Goal: Task Accomplishment & Management: Complete application form

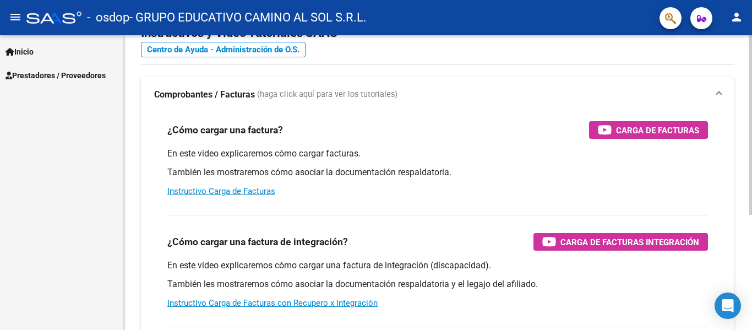
scroll to position [55, 0]
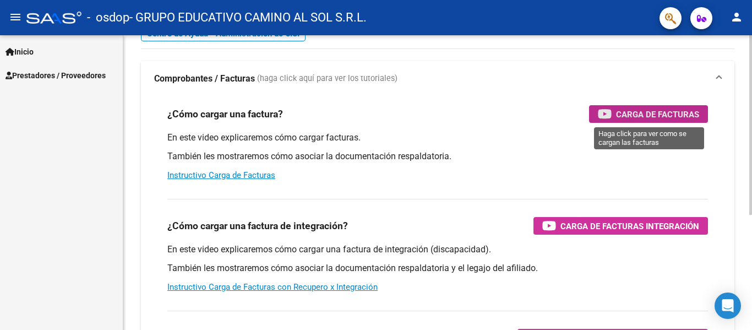
click at [659, 115] on span "Carga de Facturas" at bounding box center [657, 114] width 83 height 14
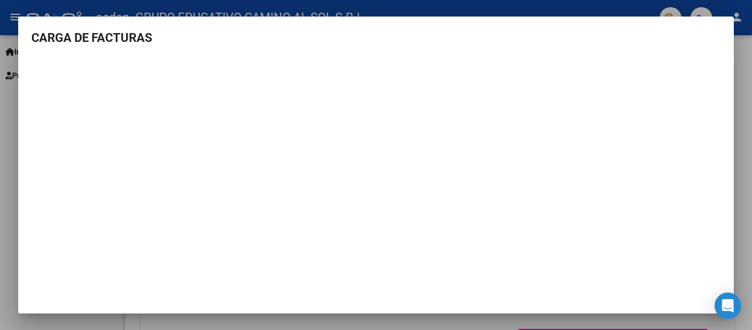
scroll to position [0, 0]
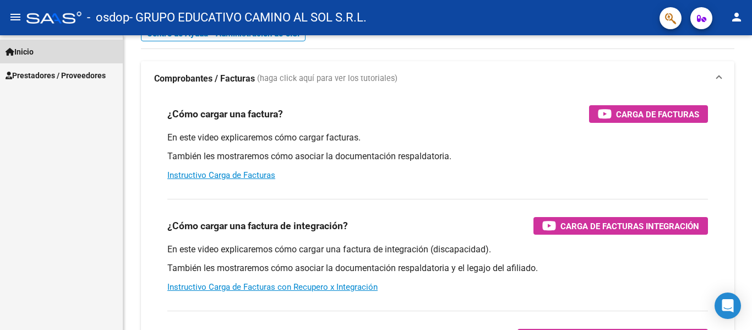
click at [34, 50] on span "Inicio" at bounding box center [20, 52] width 28 height 12
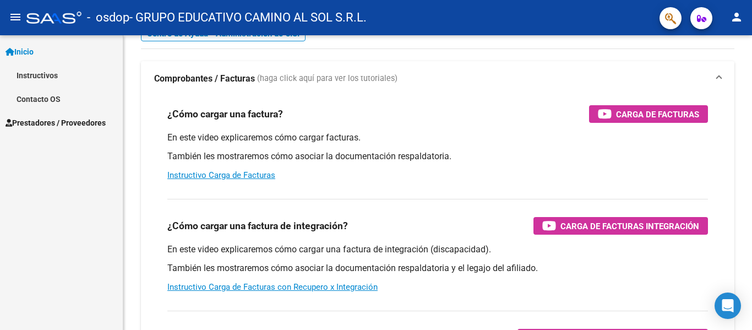
click at [89, 123] on span "Prestadores / Proveedores" at bounding box center [56, 123] width 100 height 12
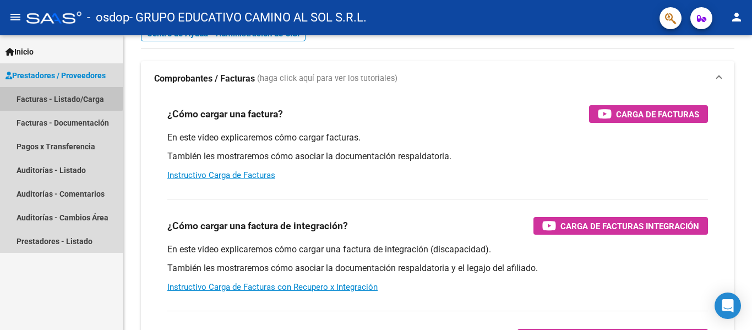
click at [41, 93] on link "Facturas - Listado/Carga" at bounding box center [61, 99] width 123 height 24
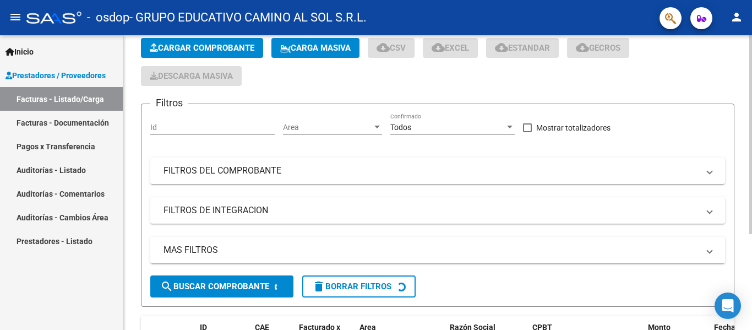
click at [187, 128] on input "Id" at bounding box center [212, 127] width 124 height 9
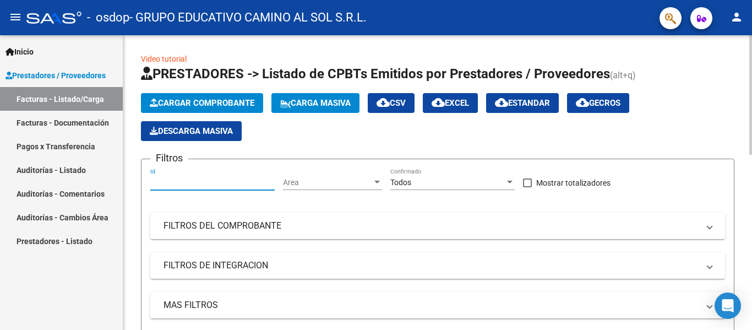
click at [214, 183] on input "Id" at bounding box center [212, 182] width 124 height 9
click at [334, 187] on span "Area" at bounding box center [327, 182] width 89 height 9
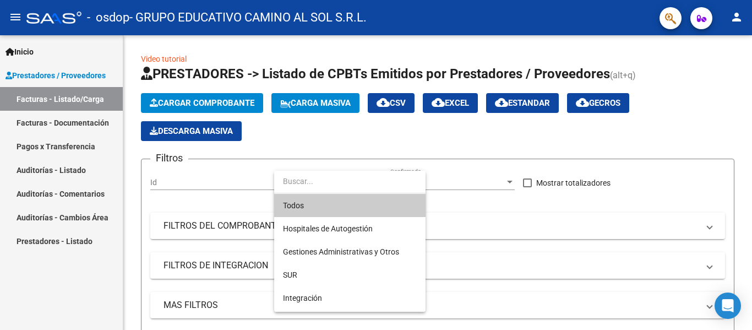
click at [511, 216] on div at bounding box center [376, 165] width 752 height 330
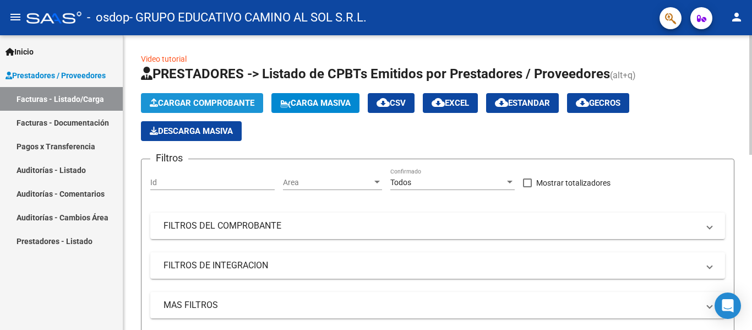
click at [236, 102] on span "Cargar Comprobante" at bounding box center [202, 103] width 105 height 10
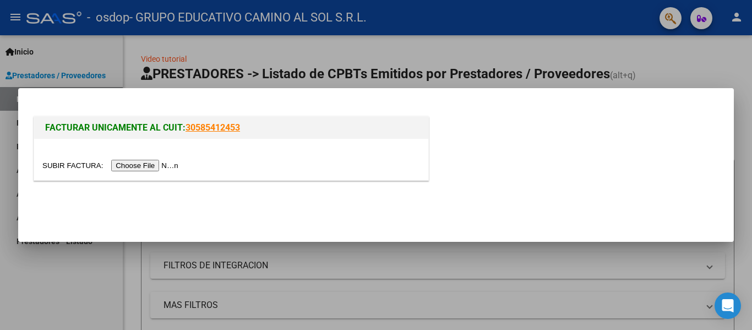
click at [155, 165] on input "file" at bounding box center [111, 166] width 139 height 12
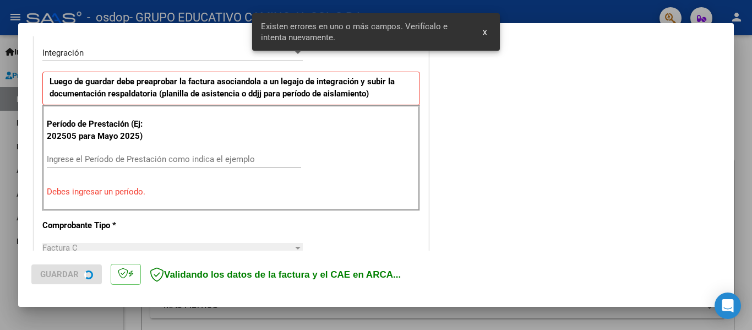
scroll to position [277, 0]
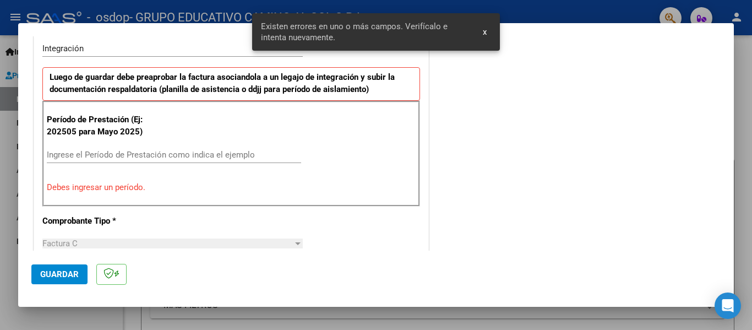
click at [483, 32] on button "x" at bounding box center [484, 32] width 21 height 20
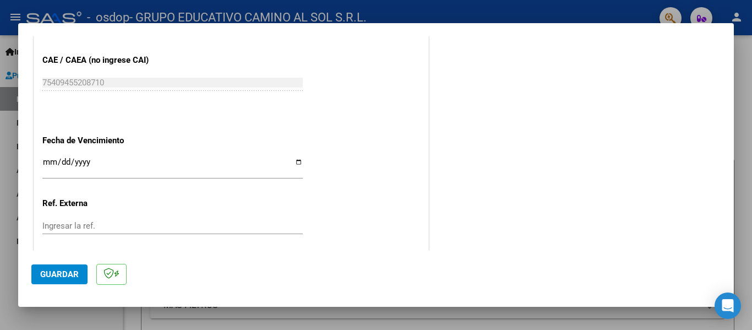
scroll to position [717, 0]
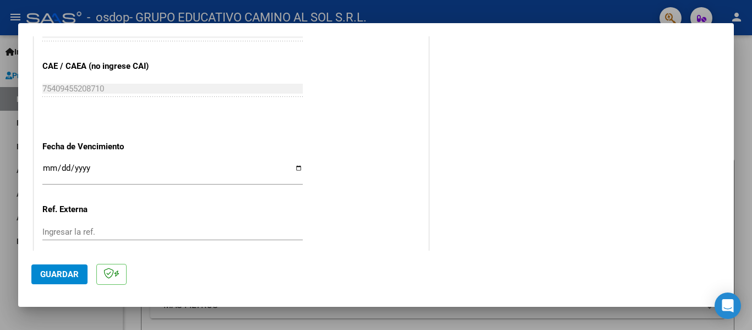
click at [79, 167] on input "Ingresar la fecha" at bounding box center [172, 173] width 261 height 18
click at [299, 170] on input "Ingresar la fecha" at bounding box center [172, 173] width 261 height 18
type input "[DATE]"
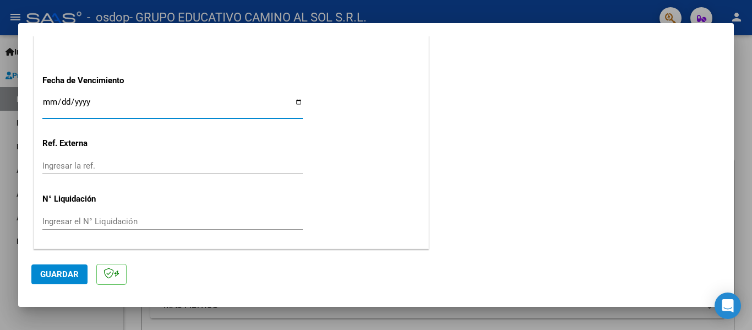
scroll to position [784, 0]
click at [43, 264] on mat-dialog-actions "Guardar" at bounding box center [376, 273] width 690 height 44
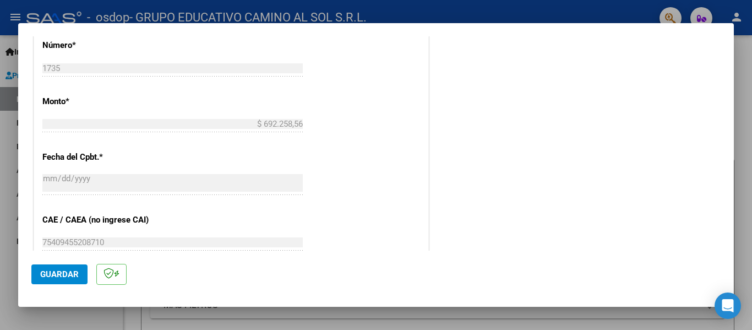
scroll to position [343, 0]
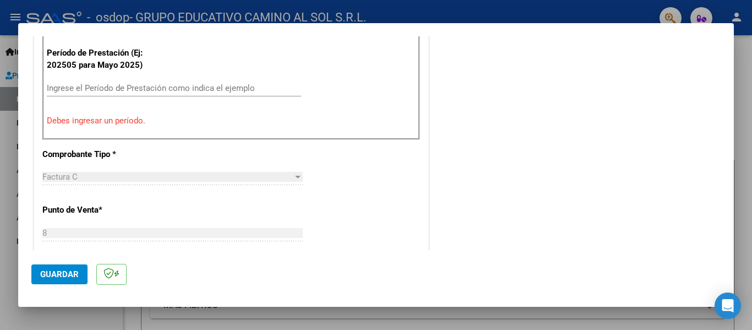
click at [148, 84] on input "Ingrese el Período de Prestación como indica el ejemplo" at bounding box center [174, 88] width 254 height 10
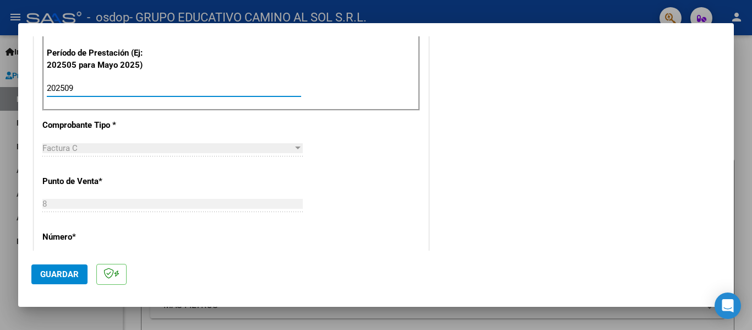
type input "202509"
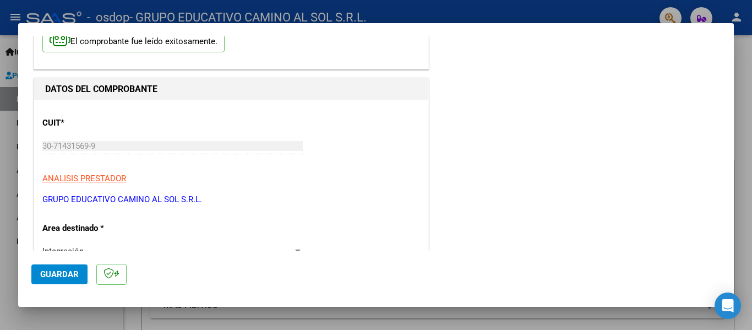
scroll to position [239, 0]
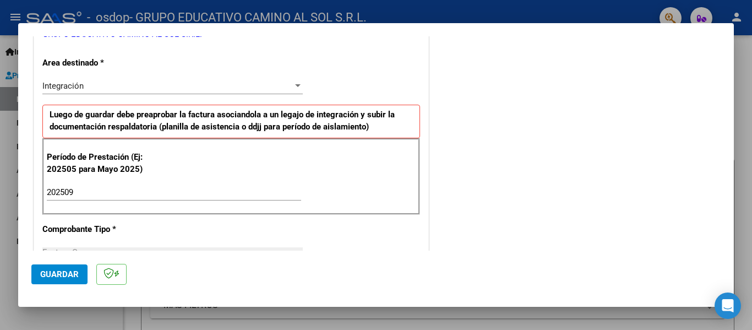
click at [230, 84] on div "Integración" at bounding box center [167, 86] width 251 height 10
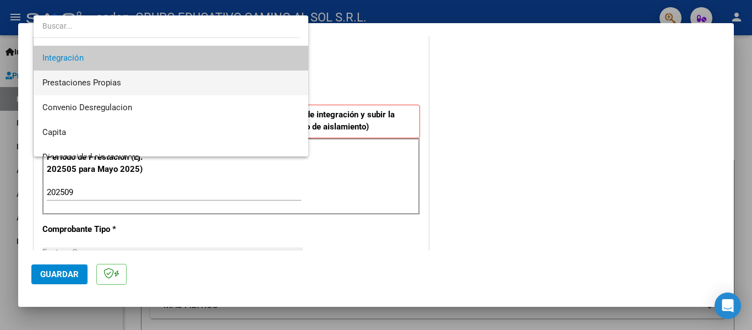
scroll to position [82, 0]
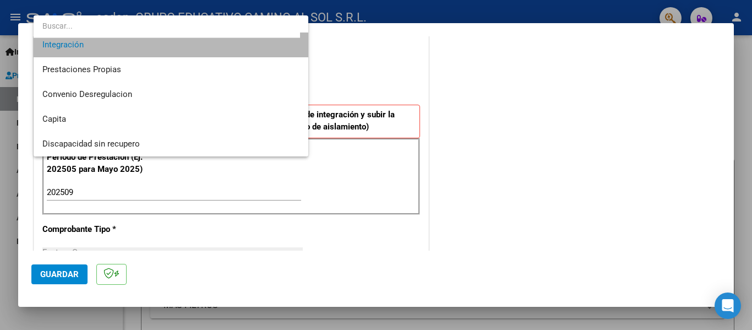
click at [228, 50] on span "Integración" at bounding box center [170, 45] width 257 height 25
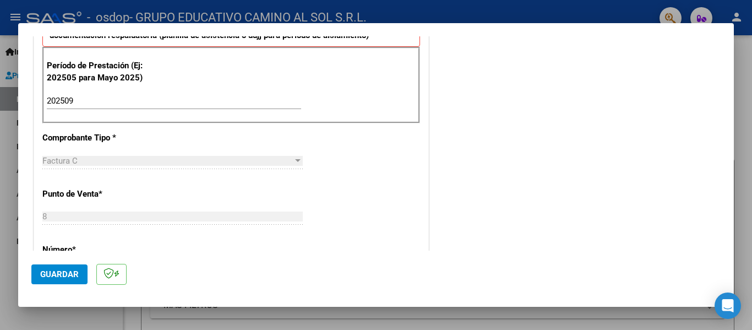
scroll to position [661, 0]
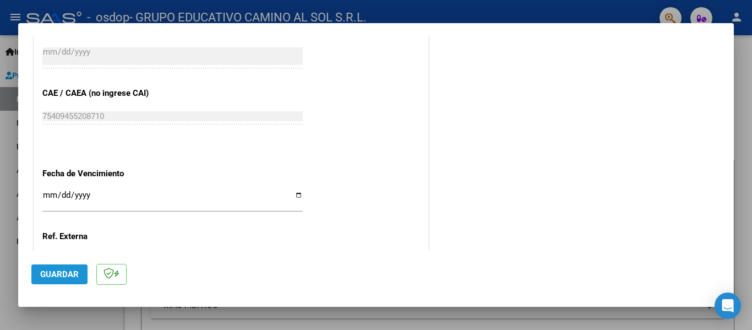
click at [73, 271] on span "Guardar" at bounding box center [59, 274] width 39 height 10
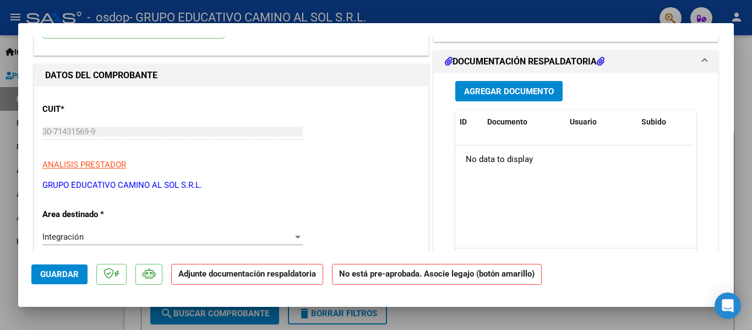
scroll to position [110, 0]
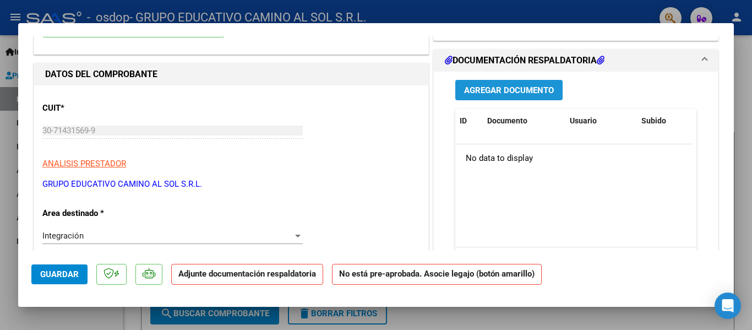
click at [492, 85] on span "Agregar Documento" at bounding box center [509, 90] width 90 height 10
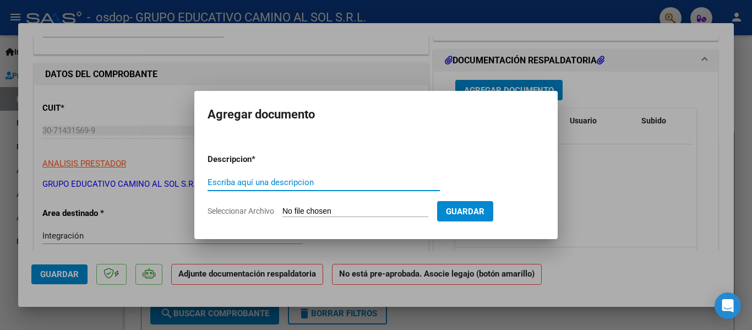
click at [264, 181] on input "Escriba aquí una descripcion" at bounding box center [324, 182] width 232 height 10
click at [297, 212] on input "Seleccionar Archivo" at bounding box center [356, 212] width 146 height 10
type input "C:\fakepath\Planilla de asistencia Duran.pdf"
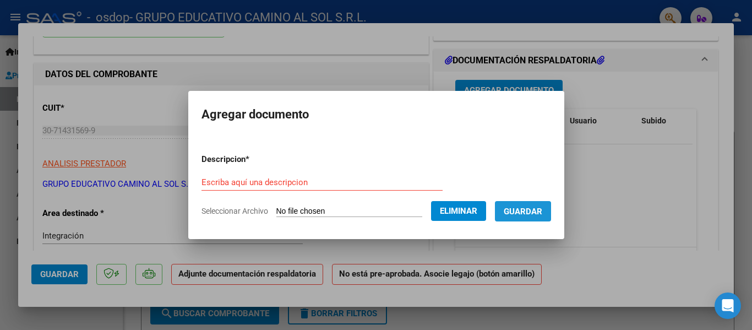
click at [521, 216] on button "Guardar" at bounding box center [523, 211] width 56 height 20
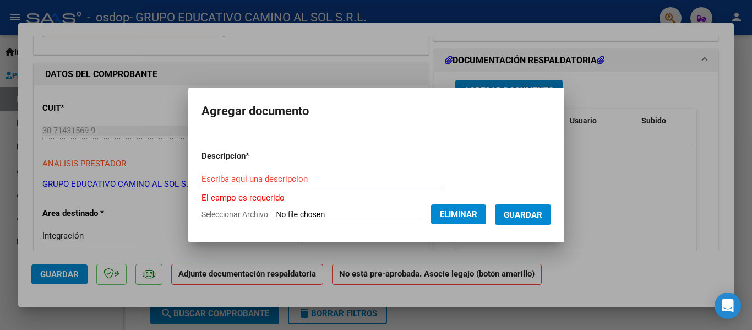
click at [273, 180] on input "Escriba aquí una descripcion" at bounding box center [322, 179] width 241 height 10
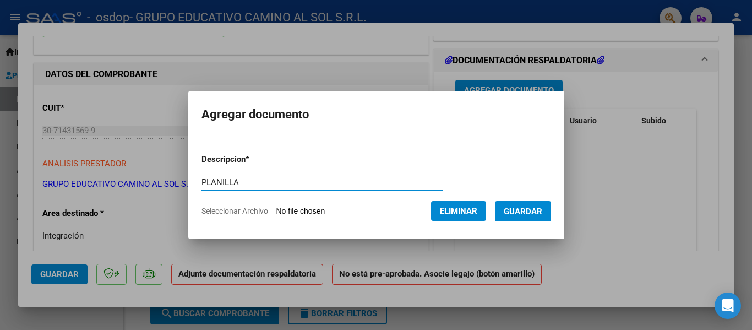
type input "PLANILLA"
click at [540, 212] on span "Guardar" at bounding box center [523, 212] width 39 height 10
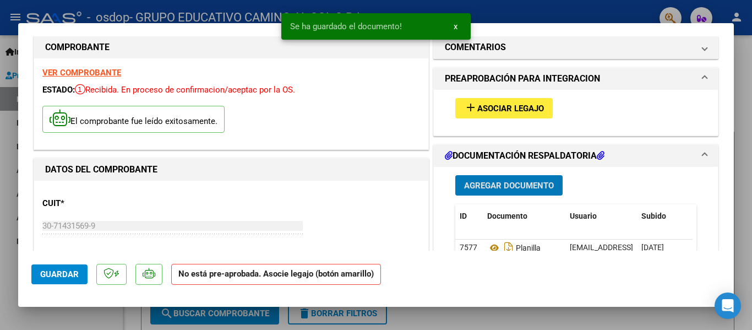
scroll to position [0, 0]
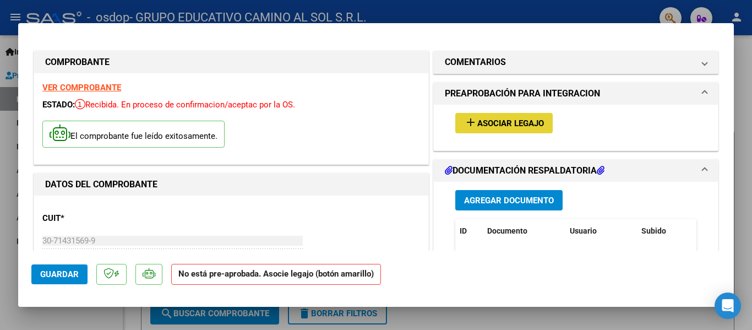
click at [523, 118] on span "Asociar Legajo" at bounding box center [511, 123] width 67 height 10
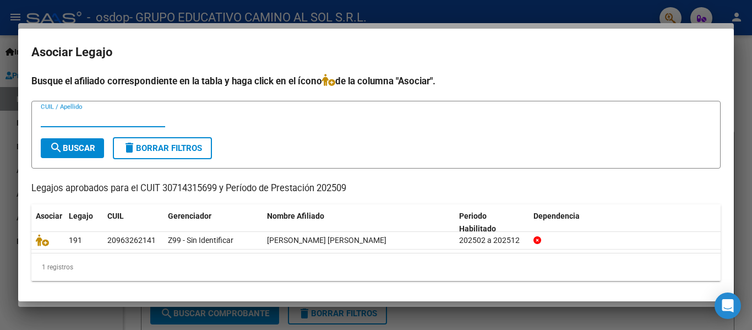
scroll to position [2, 0]
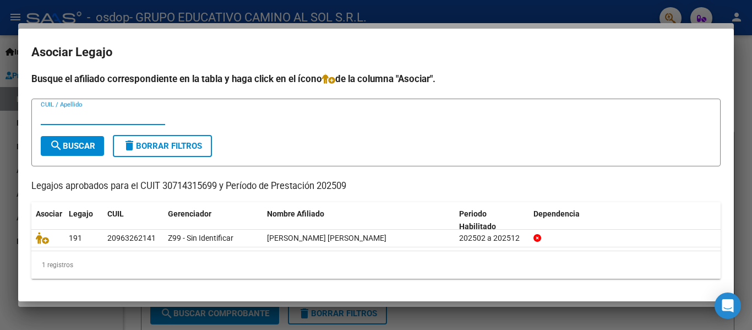
click at [74, 152] on button "search Buscar" at bounding box center [72, 146] width 63 height 20
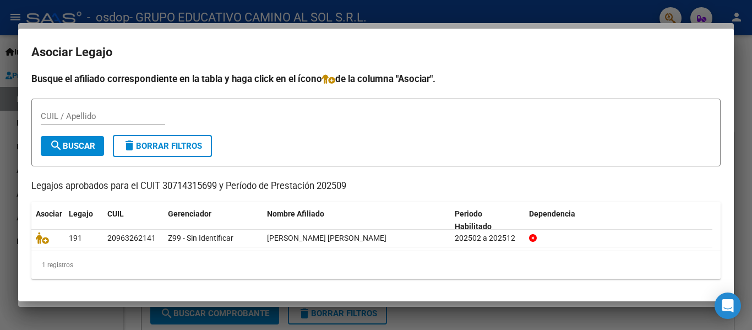
click at [68, 156] on form "CUIL / Apellido search Buscar delete Borrar Filtros" at bounding box center [376, 133] width 690 height 68
click at [74, 141] on span "search Buscar" at bounding box center [73, 146] width 46 height 10
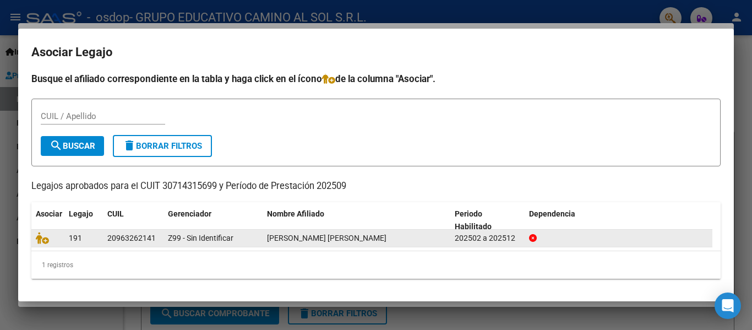
click at [277, 240] on span "[PERSON_NAME] [PERSON_NAME]" at bounding box center [327, 238] width 120 height 9
drag, startPoint x: 277, startPoint y: 240, endPoint x: 182, endPoint y: 240, distance: 94.7
click at [270, 240] on span "[PERSON_NAME] [PERSON_NAME]" at bounding box center [327, 238] width 120 height 9
click at [52, 243] on div at bounding box center [48, 238] width 24 height 13
click at [46, 241] on icon at bounding box center [42, 238] width 13 height 12
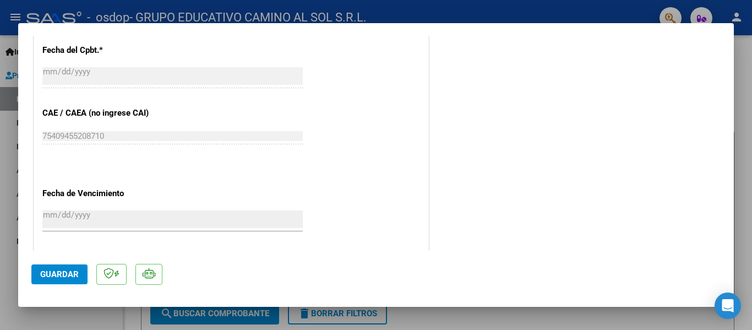
scroll to position [661, 0]
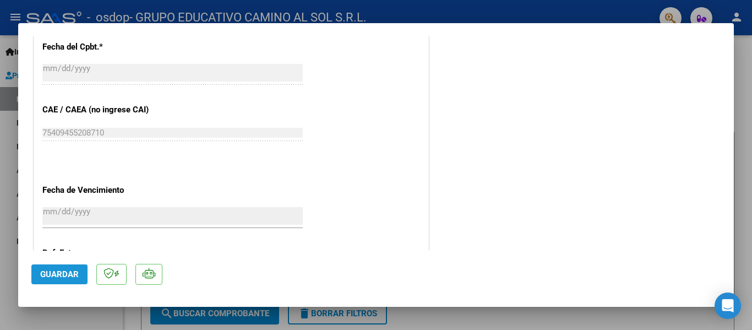
click at [58, 274] on span "Guardar" at bounding box center [59, 274] width 39 height 10
click at [66, 270] on span "Guardar" at bounding box center [59, 274] width 39 height 10
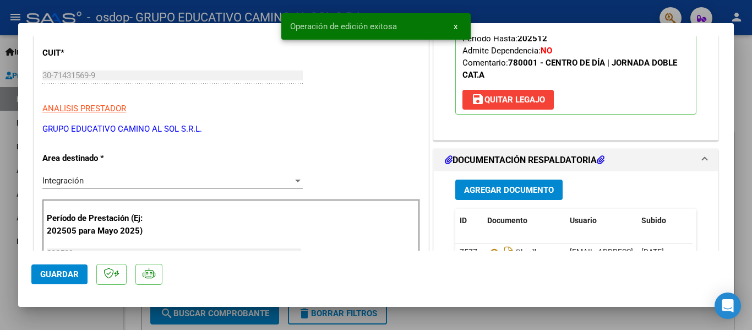
scroll to position [0, 0]
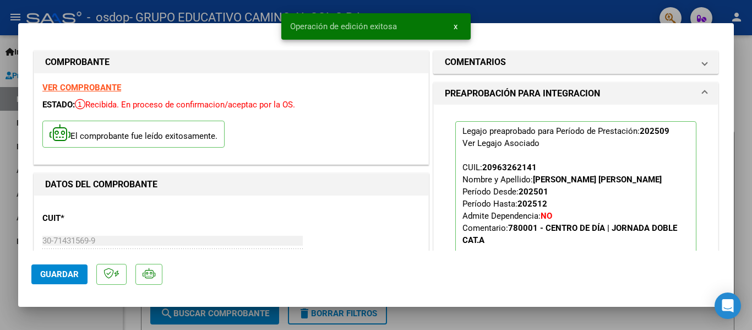
click at [456, 26] on span "x" at bounding box center [456, 26] width 4 height 10
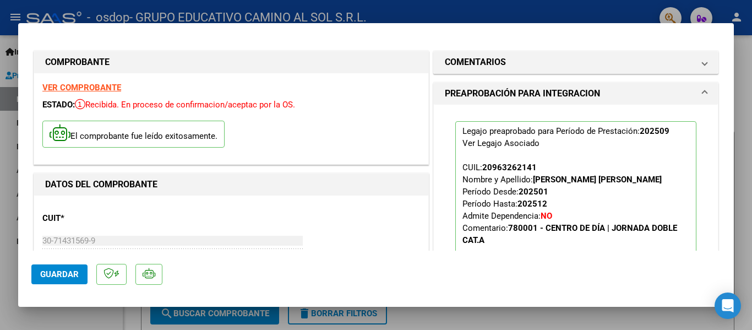
type input "$ 0,00"
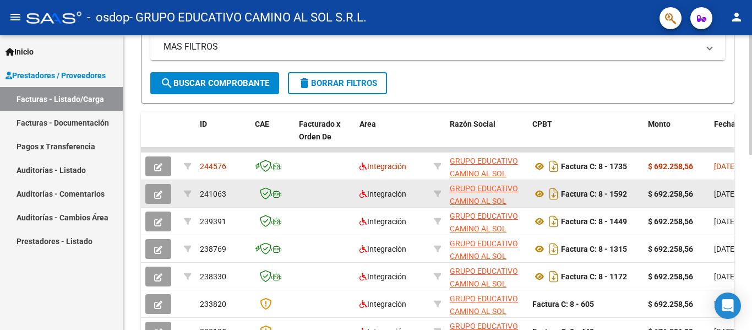
scroll to position [275, 0]
